Goal: Information Seeking & Learning: Compare options

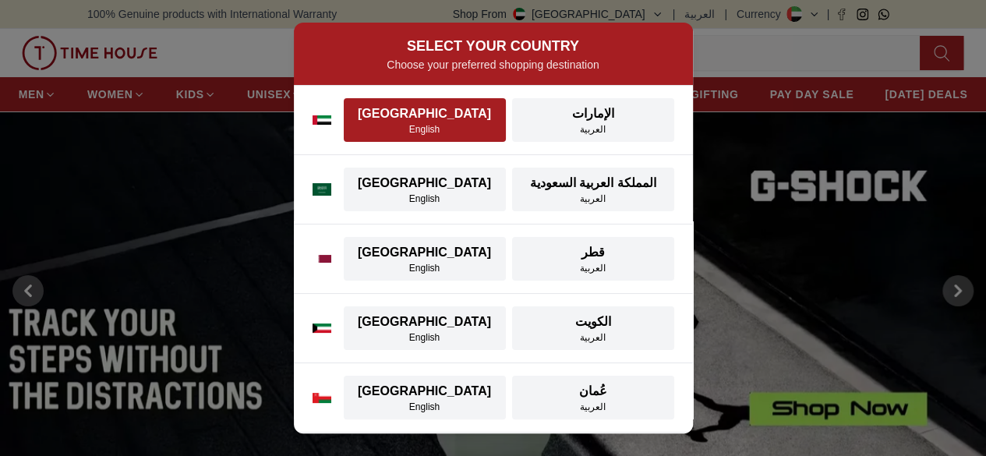
click at [401, 116] on div "[GEOGRAPHIC_DATA]" at bounding box center [424, 113] width 143 height 19
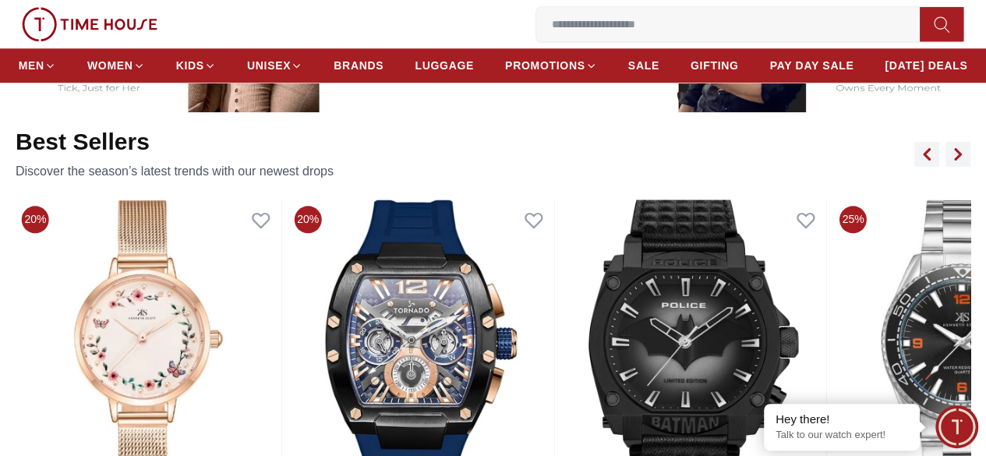
scroll to position [546, 0]
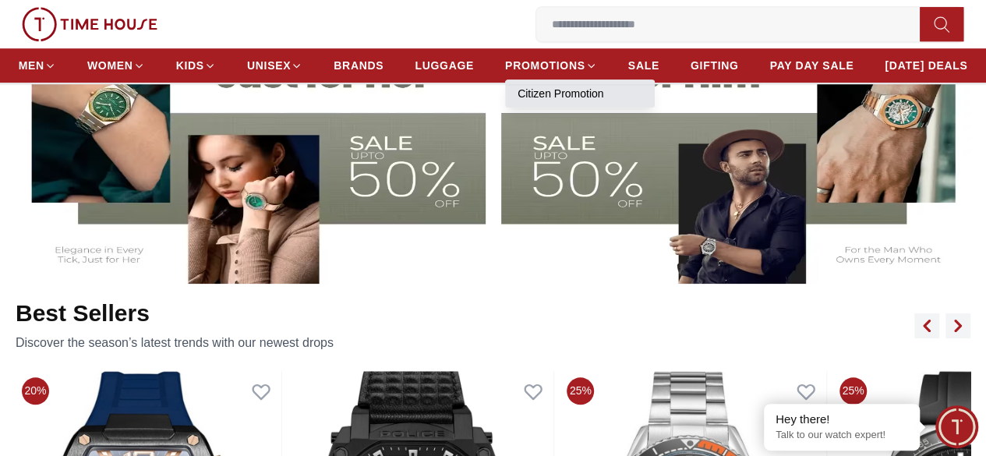
click at [626, 94] on link "Citizen Promotion" at bounding box center [580, 94] width 125 height 16
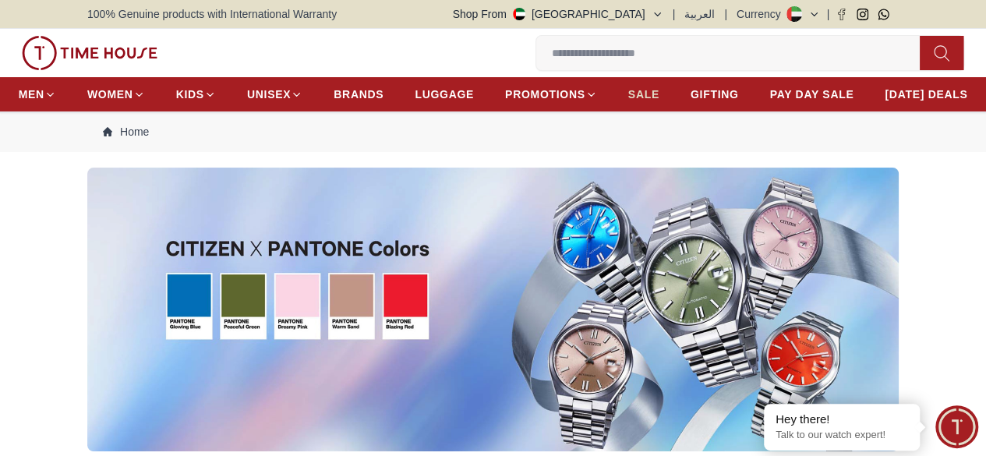
click at [660, 97] on span "SALE" at bounding box center [643, 95] width 31 height 16
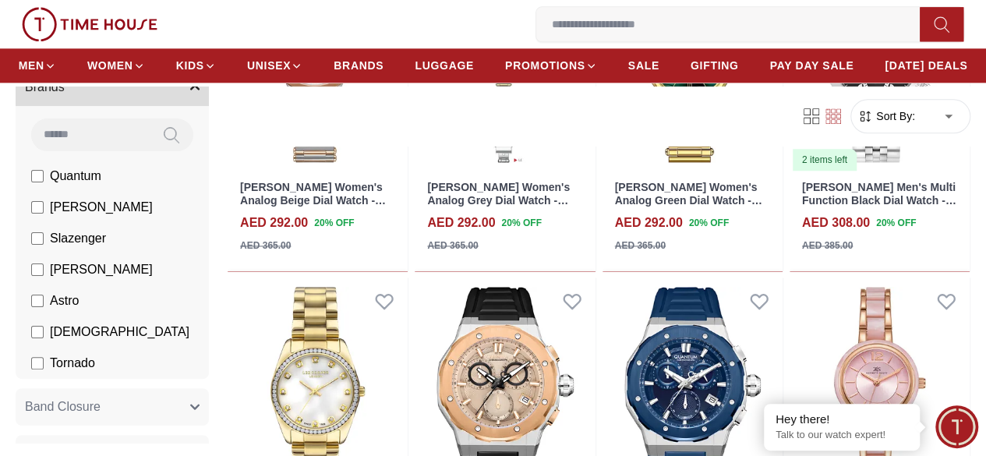
scroll to position [78, 0]
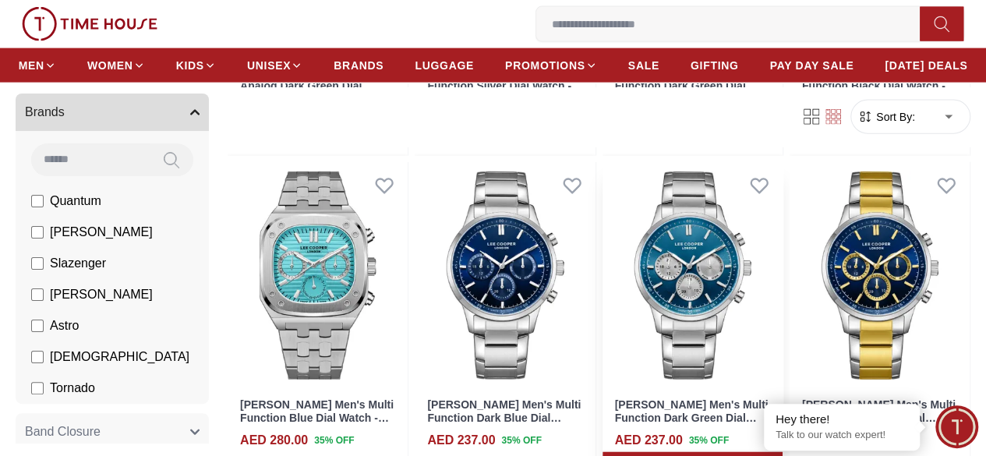
scroll to position [1871, 0]
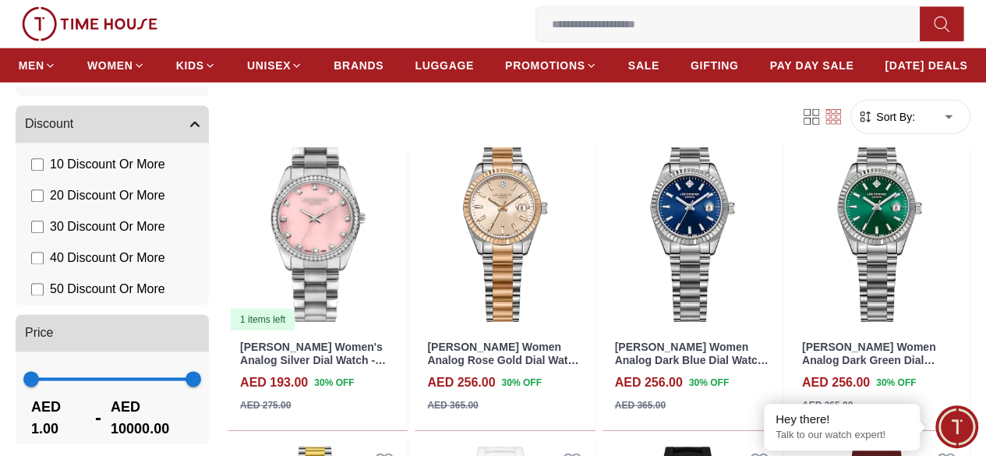
scroll to position [949, 0]
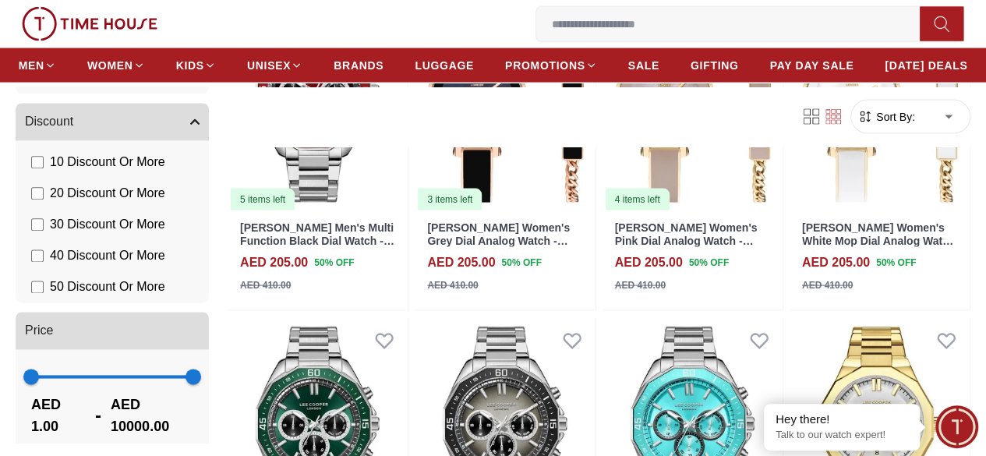
scroll to position [1715, 0]
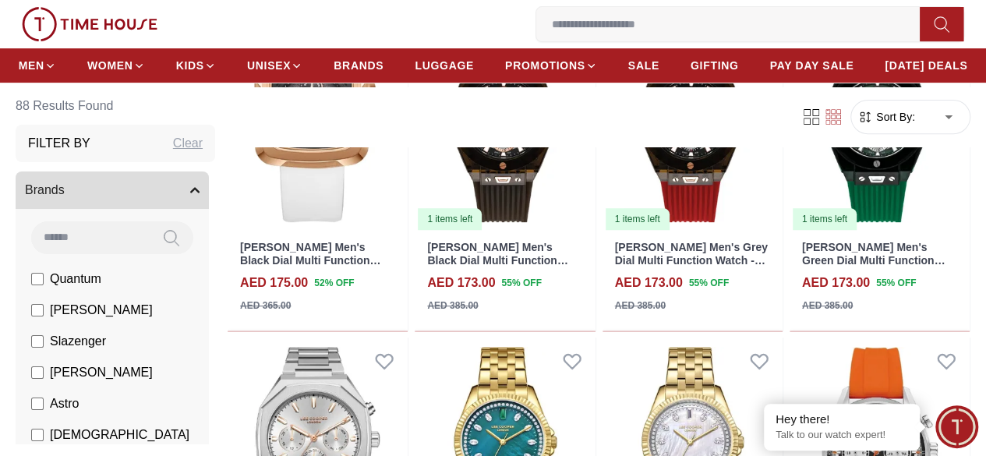
scroll to position [3352, 0]
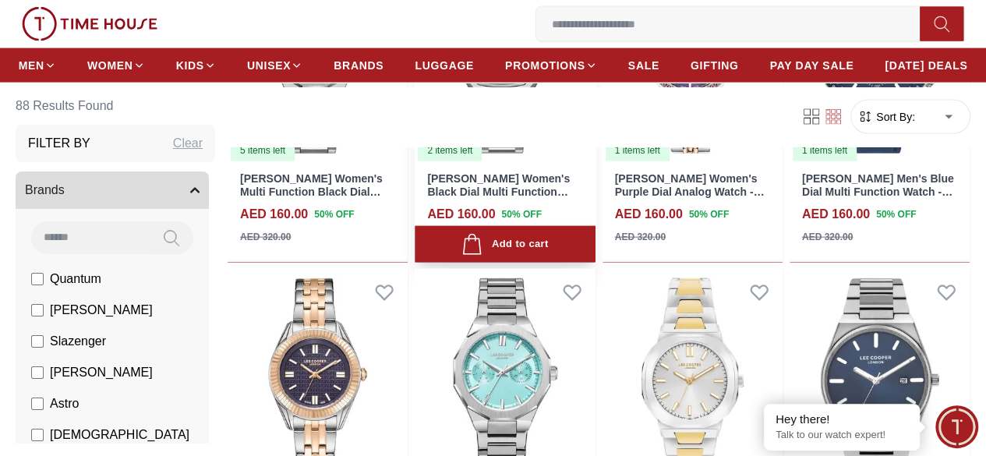
scroll to position [4678, 0]
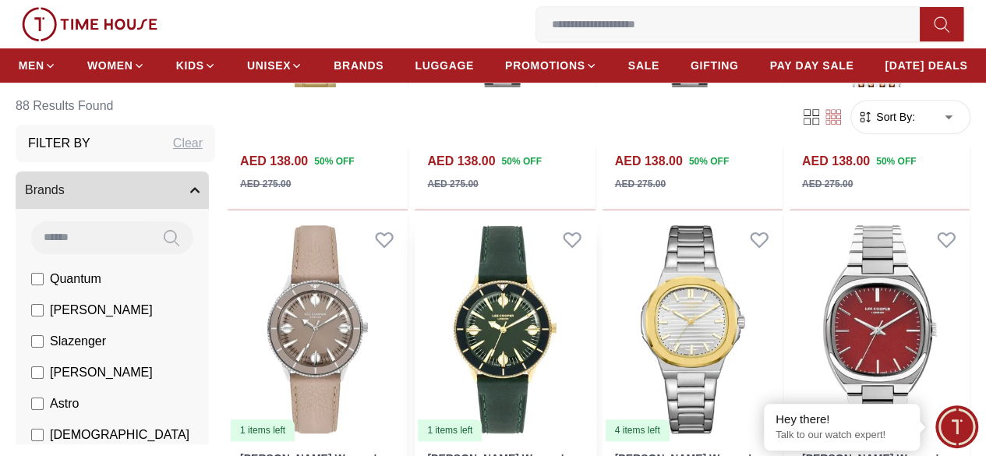
scroll to position [6315, 0]
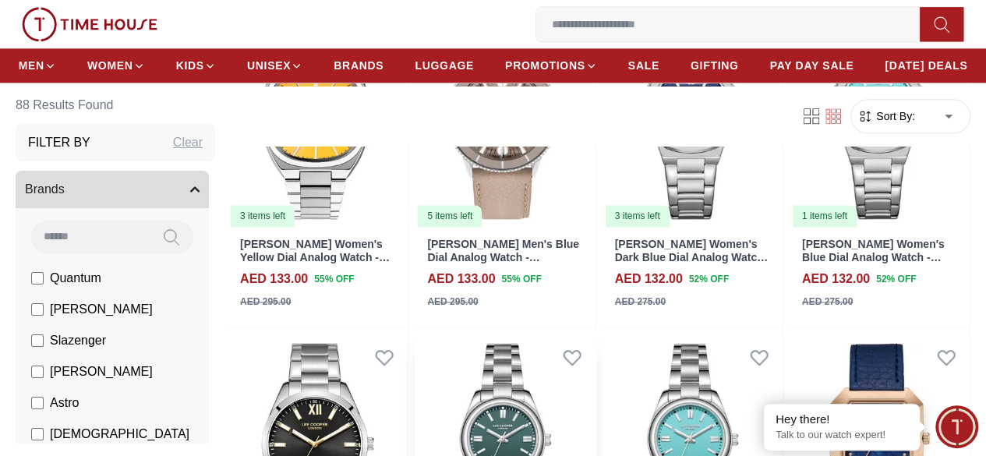
scroll to position [7016, 0]
